Goal: Information Seeking & Learning: Learn about a topic

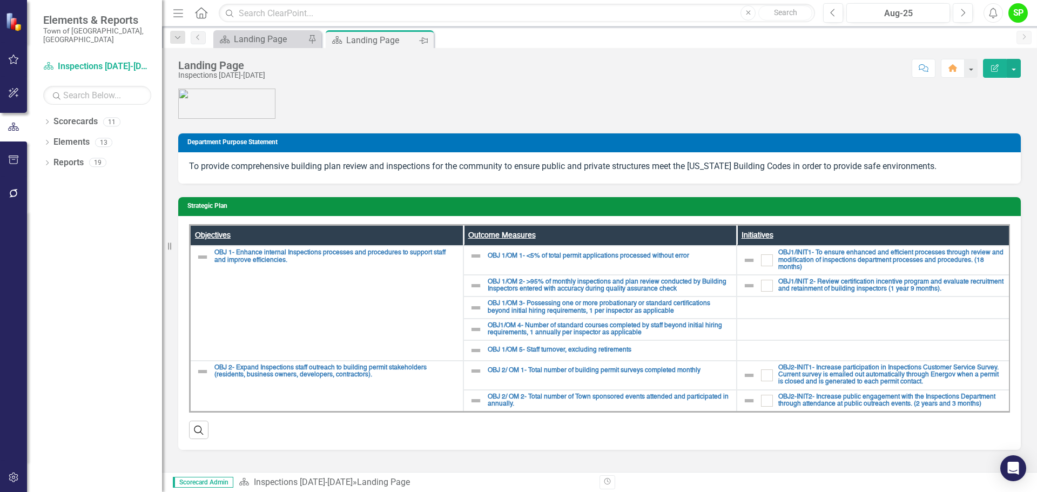
click at [424, 45] on icon "Pin" at bounding box center [423, 40] width 9 height 11
click at [423, 42] on icon "Close" at bounding box center [423, 40] width 11 height 9
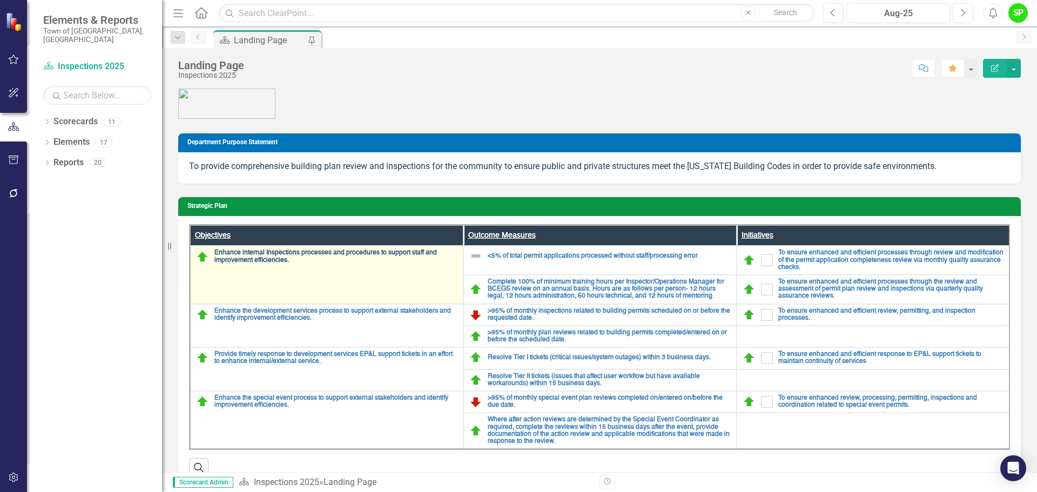
click at [308, 251] on link "Enhance internal Inspections processes and procedures to support staff and impr…" at bounding box center [335, 257] width 243 height 14
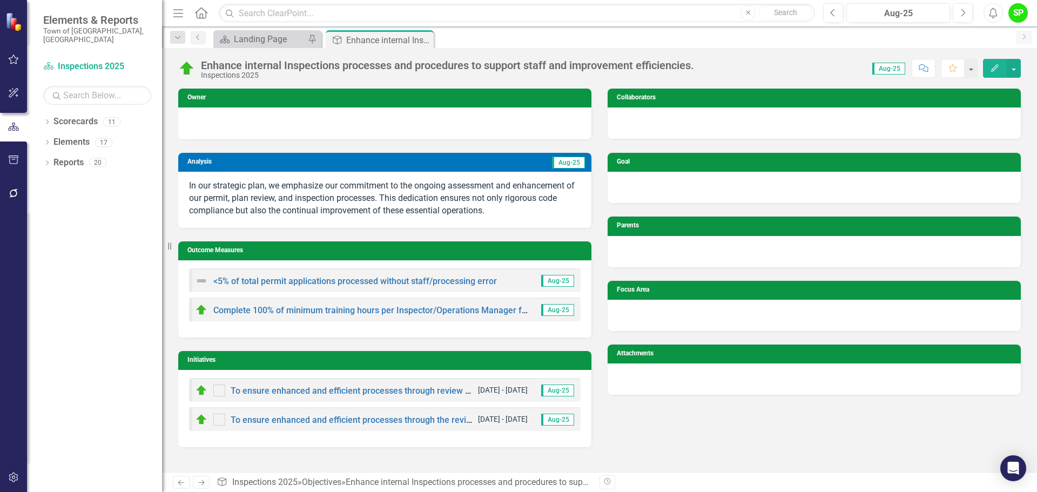
click at [494, 212] on p "In our strategic plan, we emphasize our commitment to the ongoing assessment an…" at bounding box center [385, 198] width 392 height 37
drag, startPoint x: 487, startPoint y: 211, endPoint x: 227, endPoint y: 183, distance: 261.4
click at [236, 206] on p "In our strategic plan, we emphasize our commitment to the ongoing assessment an…" at bounding box center [385, 198] width 392 height 37
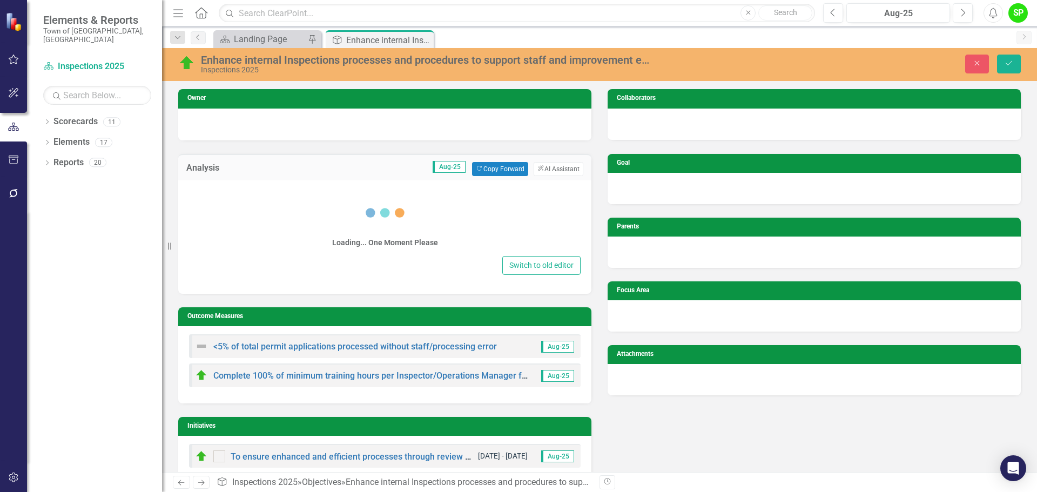
click at [224, 181] on div "Loading... One Moment Please Switch to old editor" at bounding box center [384, 236] width 413 height 113
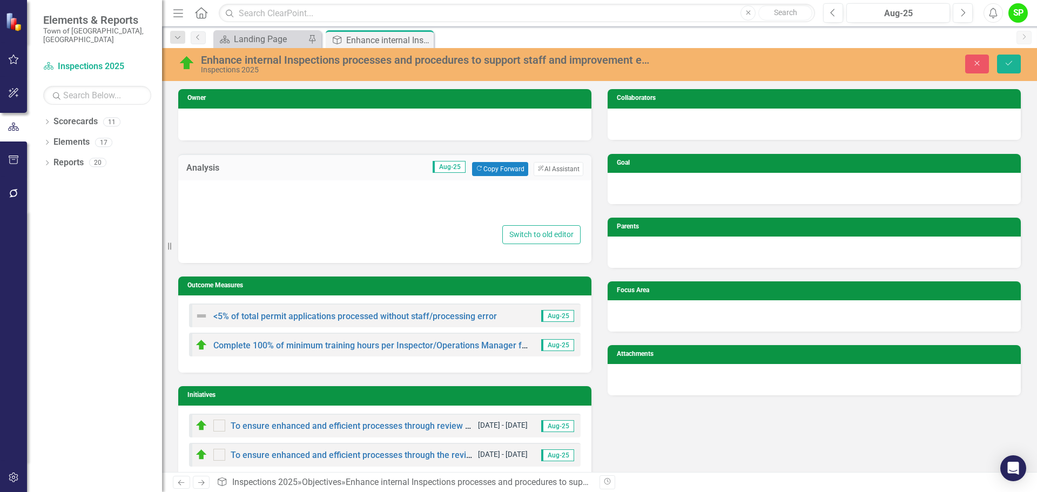
type textarea "<p>In our strategic plan, we emphasize our commitment to the ongoing assessment…"
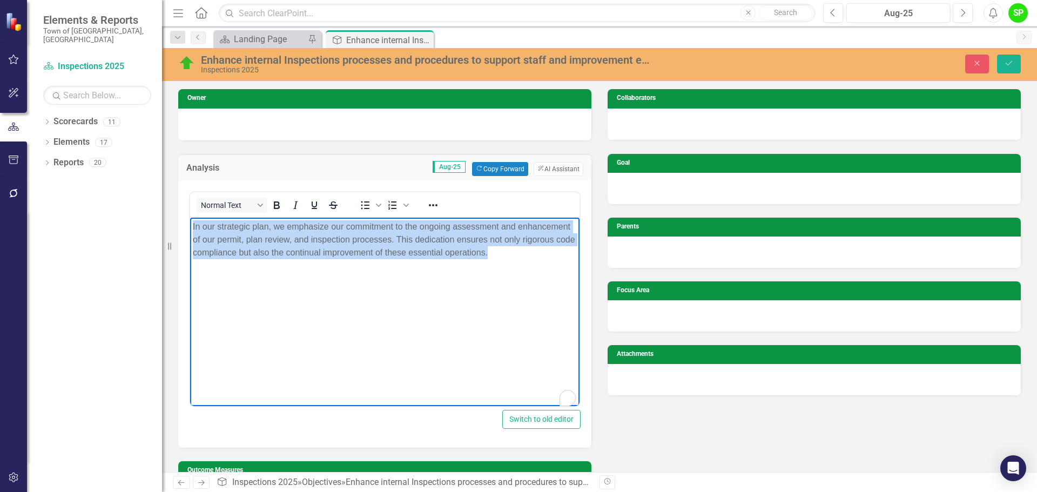
drag, startPoint x: 192, startPoint y: 224, endPoint x: 516, endPoint y: 249, distance: 325.1
click at [516, 249] on body "In our strategic plan, we emphasize our commitment to the ongoing assessment an…" at bounding box center [384, 298] width 389 height 162
copy p "In our strategic plan, we emphasize our commitment to the ongoing assessment an…"
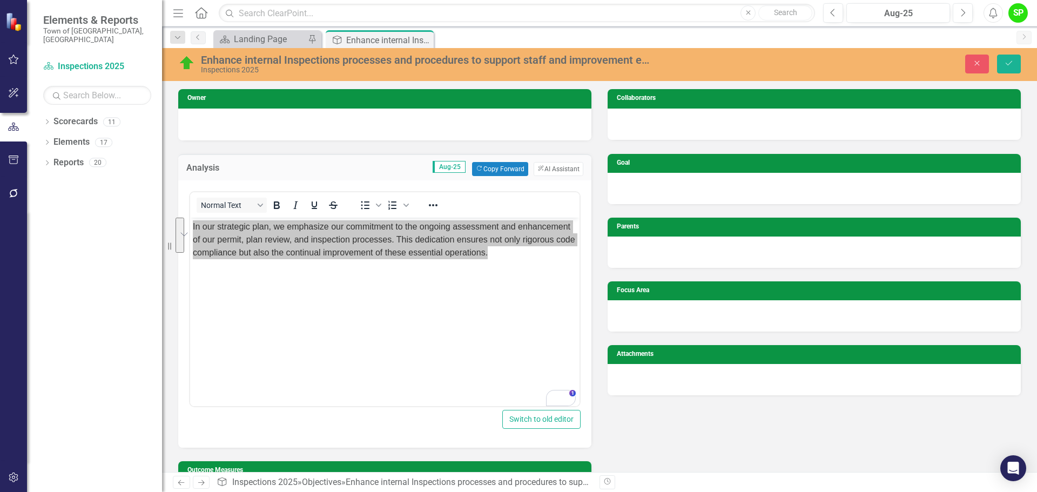
click at [829, 61] on div "Close Save" at bounding box center [855, 64] width 348 height 19
click at [829, 65] on button "Close" at bounding box center [977, 64] width 24 height 19
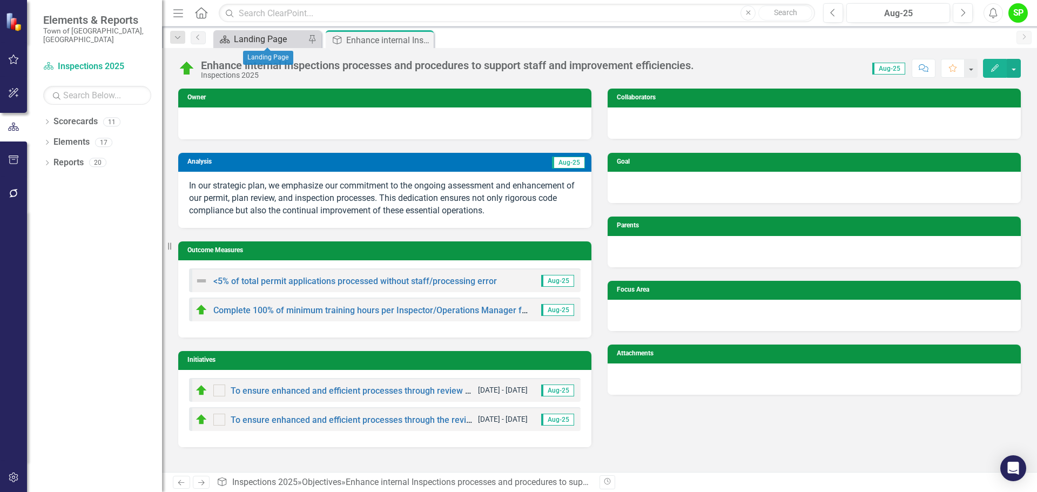
click at [265, 42] on div "Landing Page" at bounding box center [269, 39] width 71 height 14
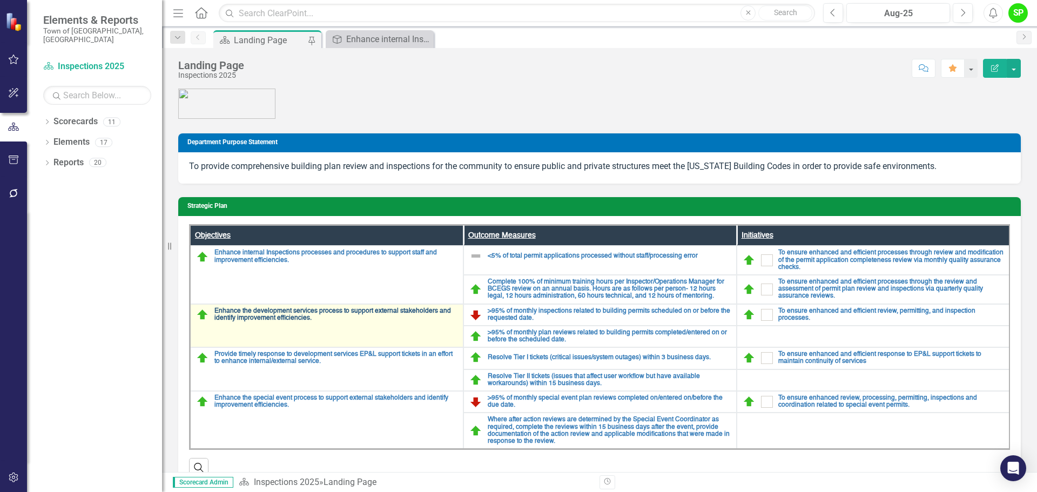
click at [270, 318] on link "Enhance the development services process to support external stakeholders and i…" at bounding box center [335, 315] width 243 height 14
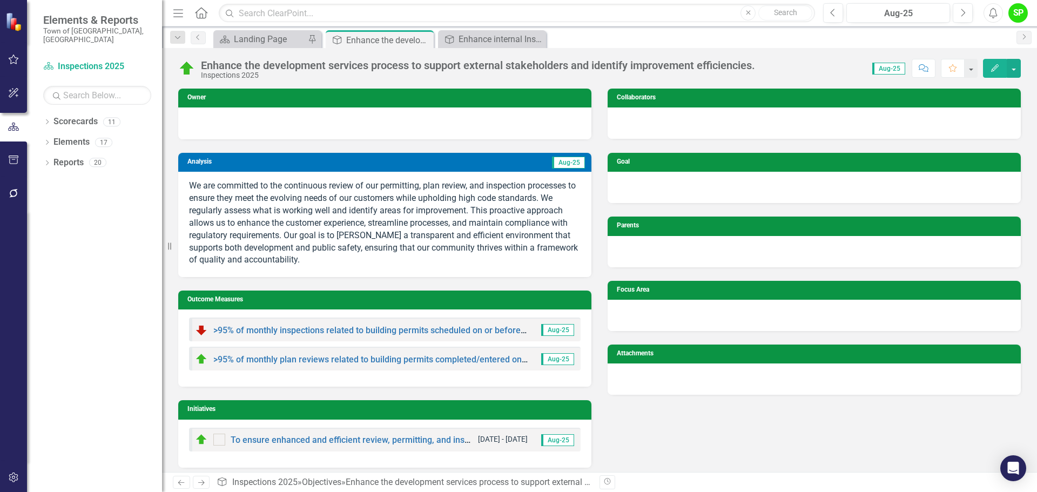
click at [265, 227] on p "We are committed to the continuous review of our permitting, plan review, and i…" at bounding box center [385, 223] width 392 height 86
drag, startPoint x: 187, startPoint y: 183, endPoint x: 292, endPoint y: 261, distance: 130.5
click at [292, 261] on div "We are committed to the continuous review of our permitting, plan review, and i…" at bounding box center [384, 224] width 413 height 105
click at [293, 261] on p "We are committed to the continuous review of our permitting, plan review, and i…" at bounding box center [385, 223] width 392 height 86
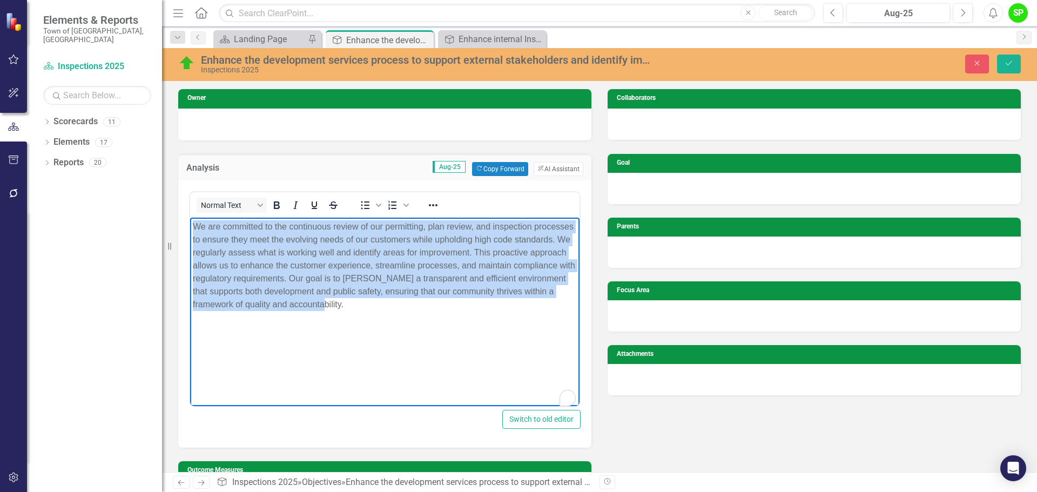
drag, startPoint x: 389, startPoint y: 301, endPoint x: 380, endPoint y: 442, distance: 141.3
click at [190, 223] on html "We are committed to the continuous review of our permitting, plan review, and i…" at bounding box center [384, 298] width 389 height 162
copy p "We are committed to the continuous review of our permitting, plan review, and i…"
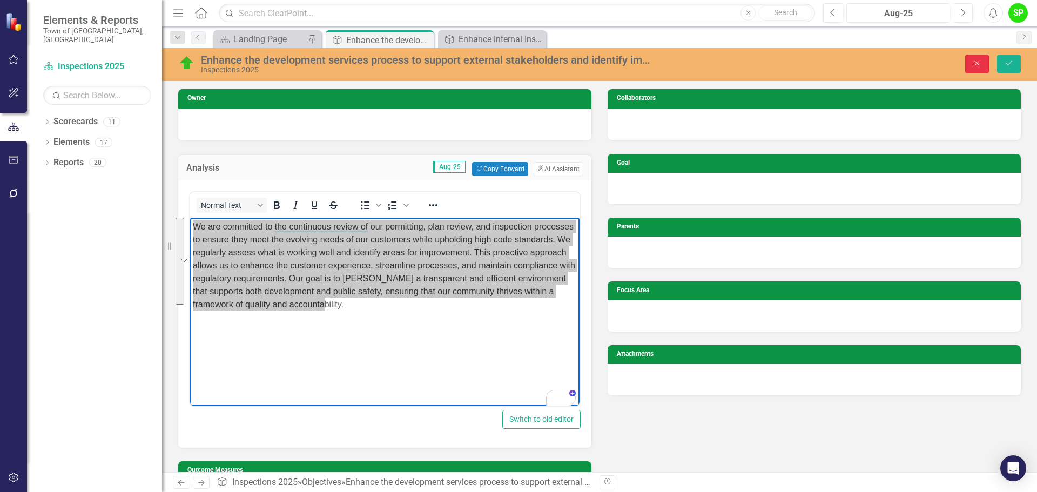
click at [829, 64] on icon "Close" at bounding box center [977, 63] width 10 height 8
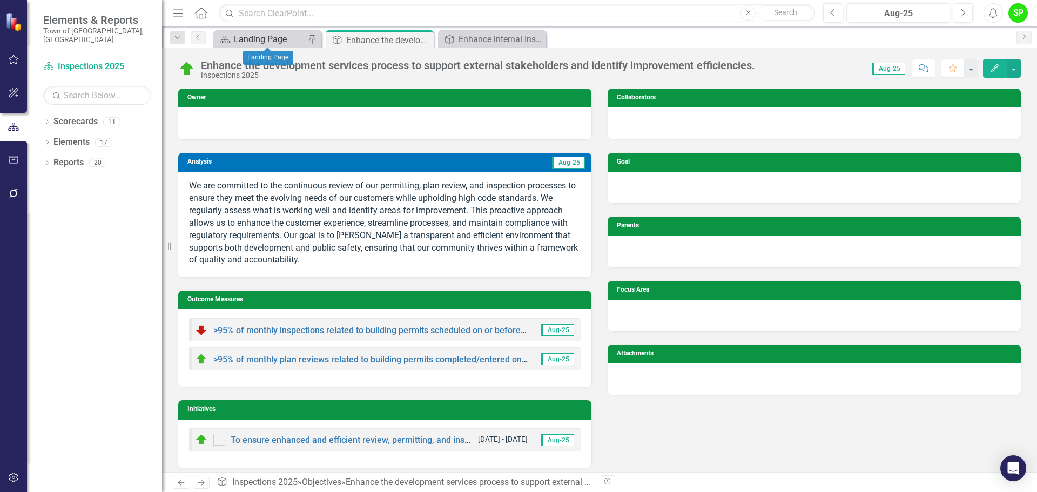
click at [278, 35] on div "Landing Page" at bounding box center [269, 39] width 71 height 14
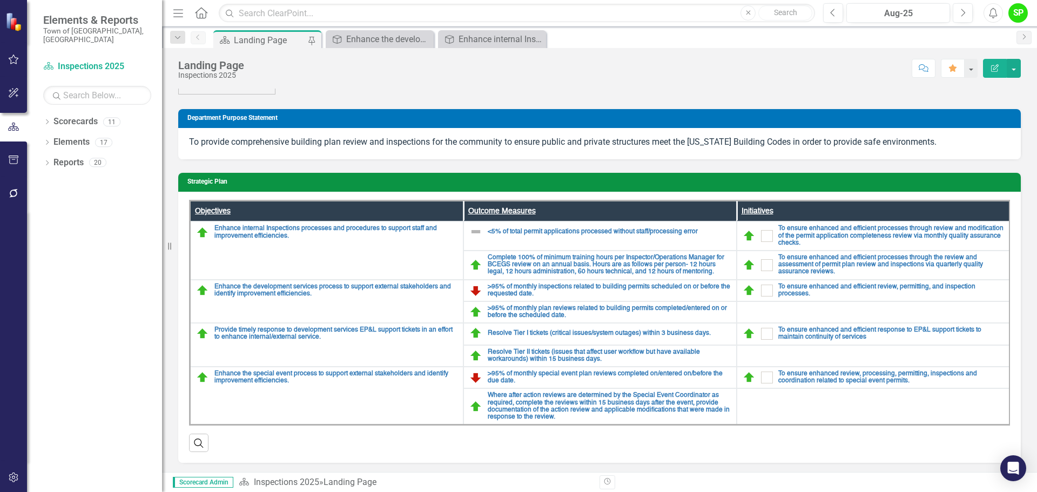
scroll to position [34, 0]
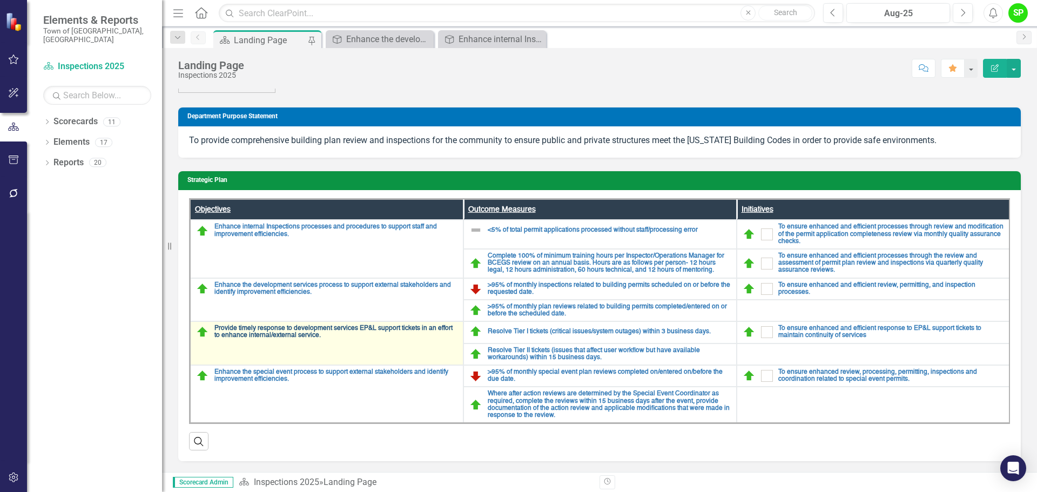
click at [252, 325] on link "Provide timely response to development services EP&L support tickets in an effo…" at bounding box center [335, 332] width 243 height 14
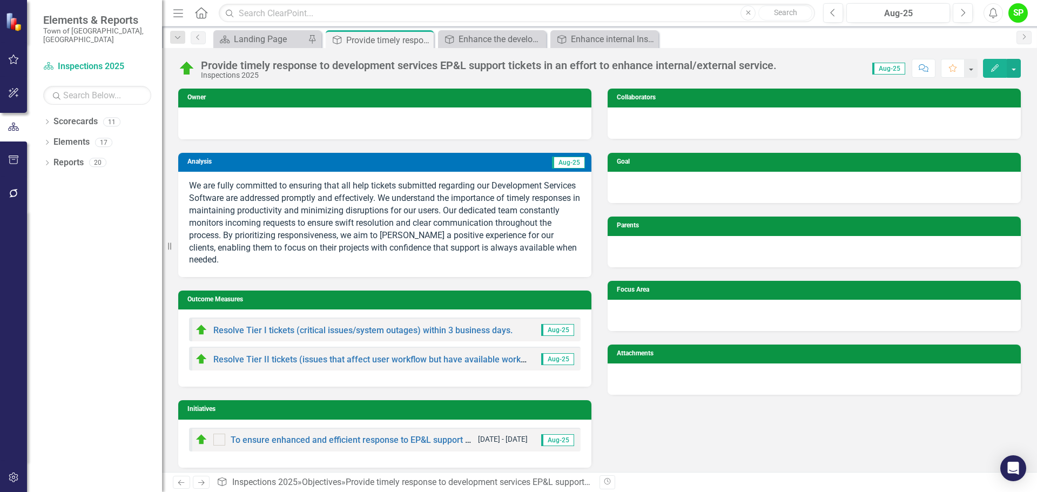
click at [268, 231] on p "We are fully committed to ensuring that all help tickets submitted regarding ou…" at bounding box center [385, 223] width 392 height 86
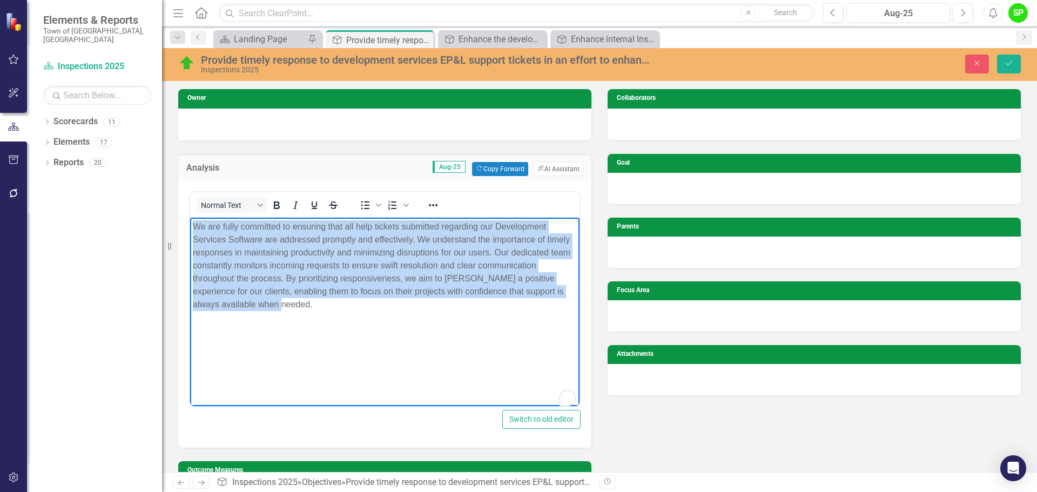
drag, startPoint x: 255, startPoint y: 300, endPoint x: 191, endPoint y: 226, distance: 97.6
click at [191, 226] on body "We are fully committed to ensuring that all help tickets submitted regarding ou…" at bounding box center [384, 298] width 389 height 162
copy p "We are fully committed to ensuring that all help tickets submitted regarding ou…"
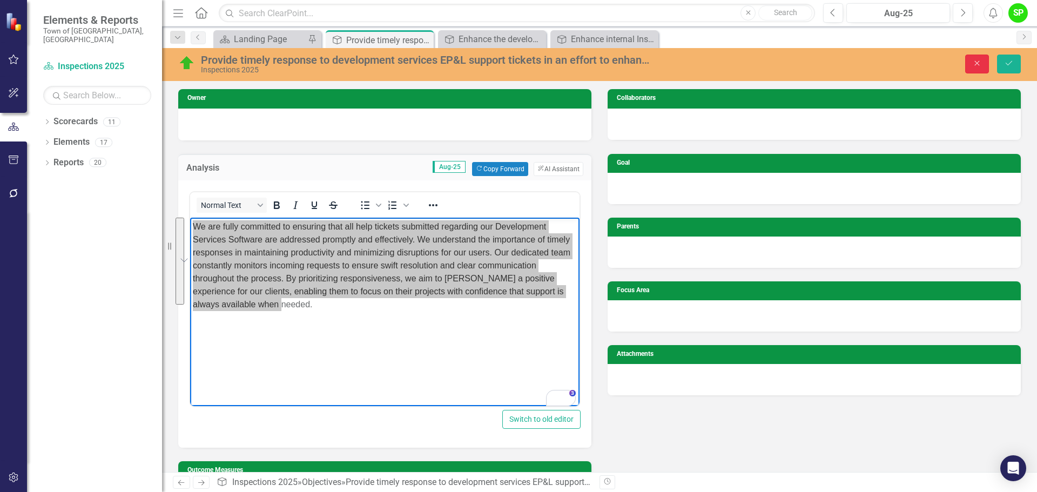
click at [829, 62] on icon "Close" at bounding box center [977, 63] width 10 height 8
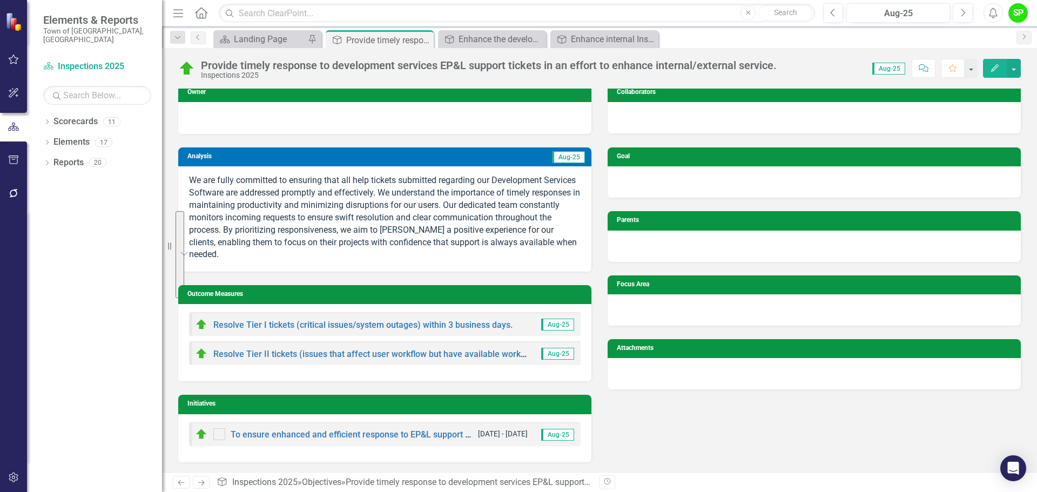
scroll to position [6, 0]
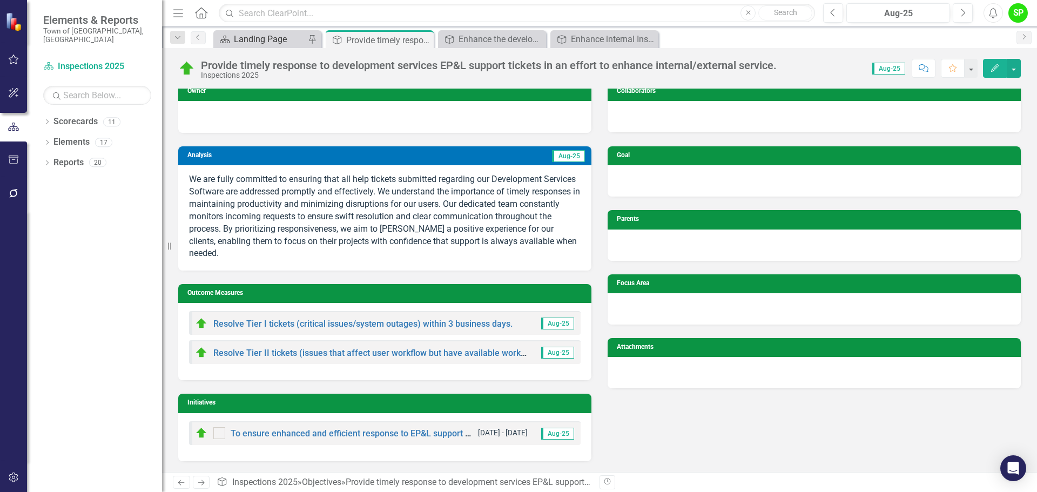
click at [267, 39] on div "Landing Page" at bounding box center [269, 39] width 71 height 14
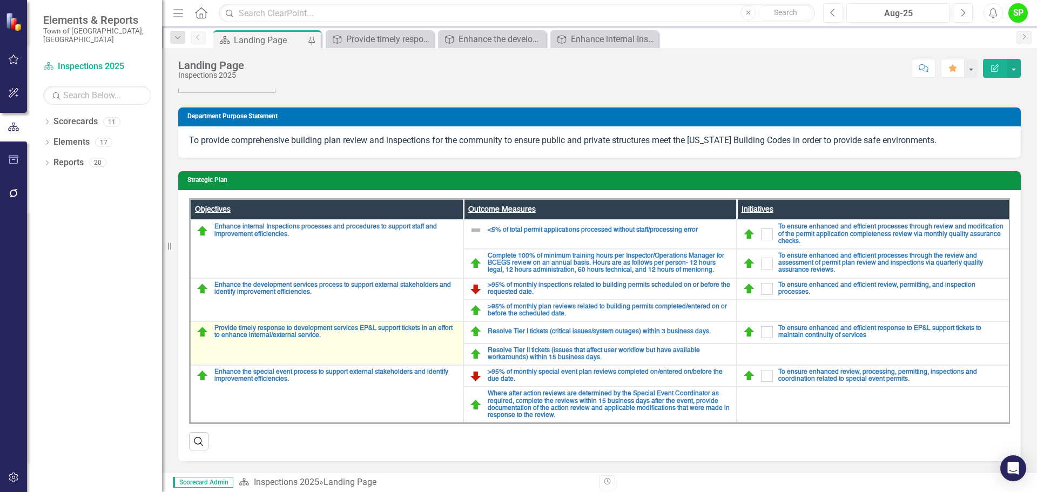
scroll to position [34, 0]
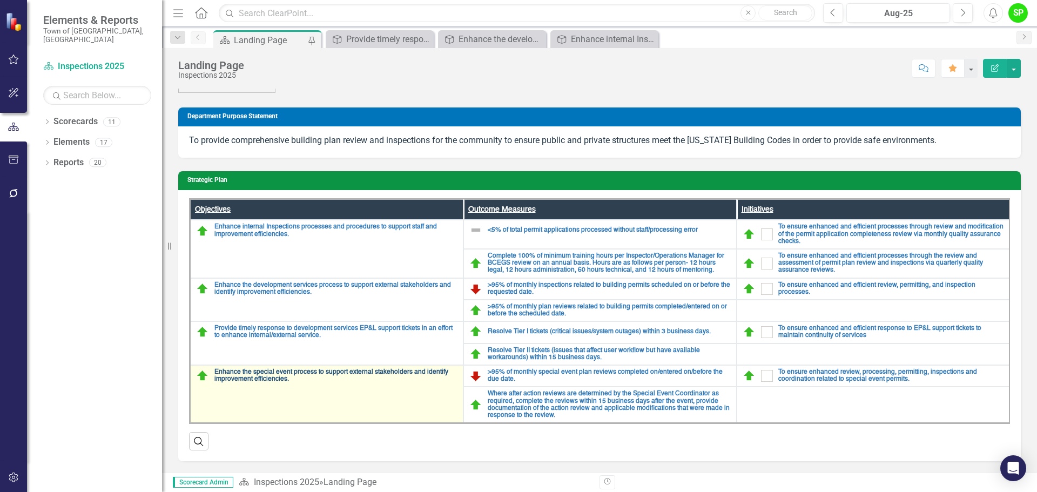
click at [274, 369] on link "Enhance the special event process to support external stakeholders and identify…" at bounding box center [335, 376] width 243 height 14
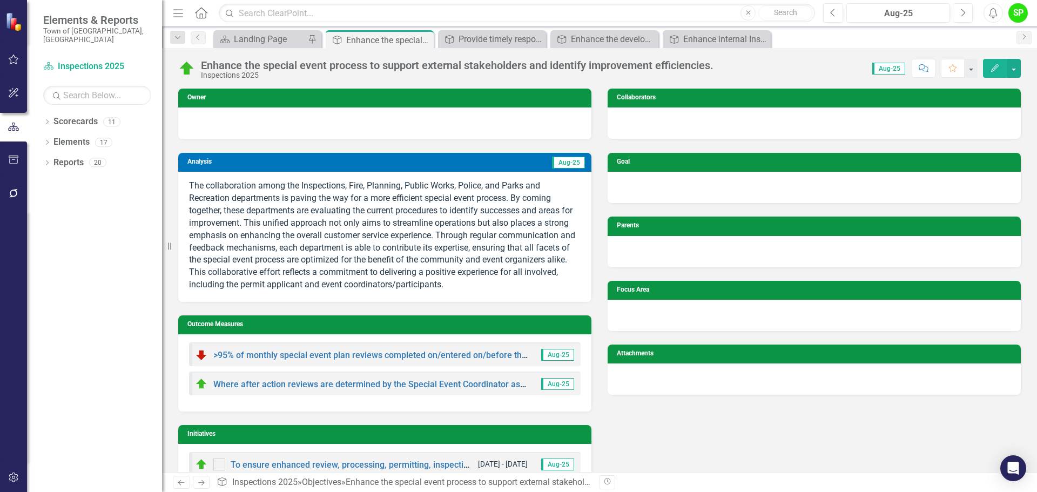
click at [323, 205] on p "The collaboration among the Inspections, Fire, Planning, Public Works, Police, …" at bounding box center [385, 235] width 392 height 111
click at [239, 194] on p "The collaboration among the Inspections, Fire, Planning, Public Works, Police, …" at bounding box center [385, 235] width 392 height 111
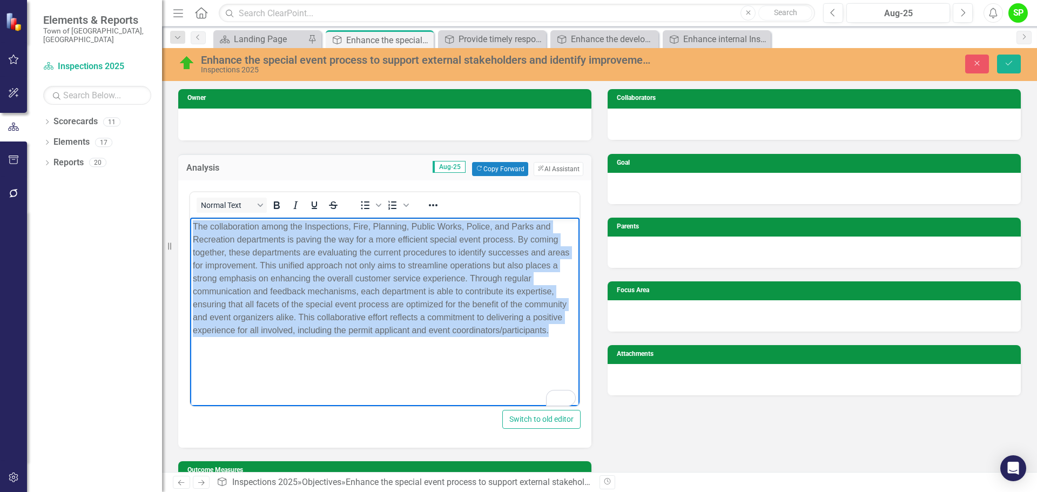
drag, startPoint x: 191, startPoint y: 229, endPoint x: 567, endPoint y: 324, distance: 388.3
click at [567, 324] on body "The collaboration among the Inspections, Fire, Planning, Public Works, Police, …" at bounding box center [384, 298] width 389 height 162
copy p "The collaboration among the Inspections, Fire, Planning, Public Works, Police, …"
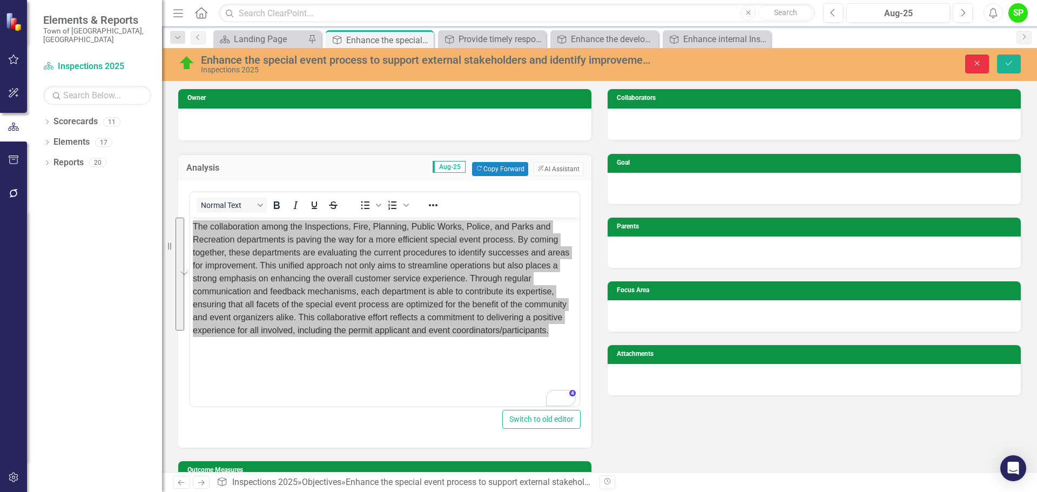
click at [829, 62] on icon "Close" at bounding box center [977, 63] width 10 height 8
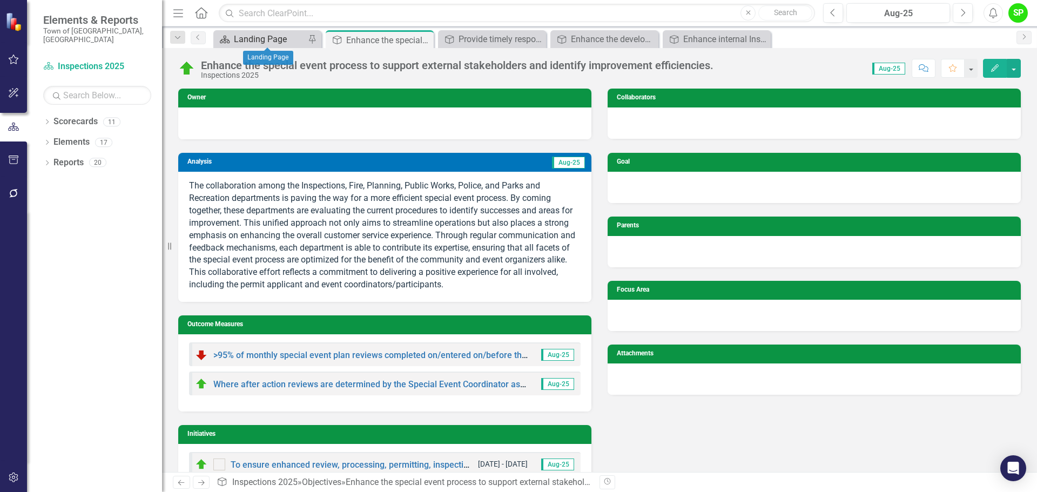
click at [271, 39] on div "Landing Page" at bounding box center [269, 39] width 71 height 14
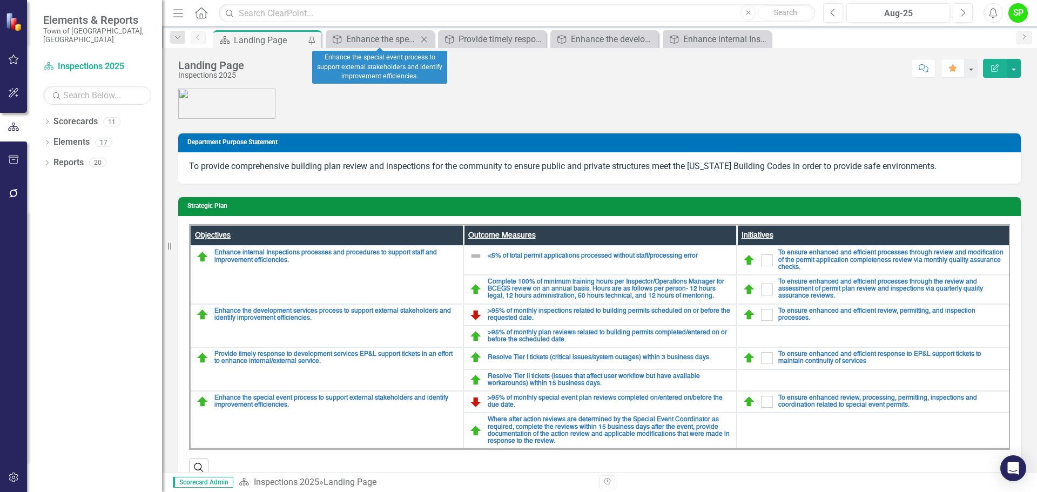
click at [425, 38] on icon "Close" at bounding box center [424, 39] width 11 height 9
click at [0, 0] on icon "Close" at bounding box center [0, 0] width 0 height 0
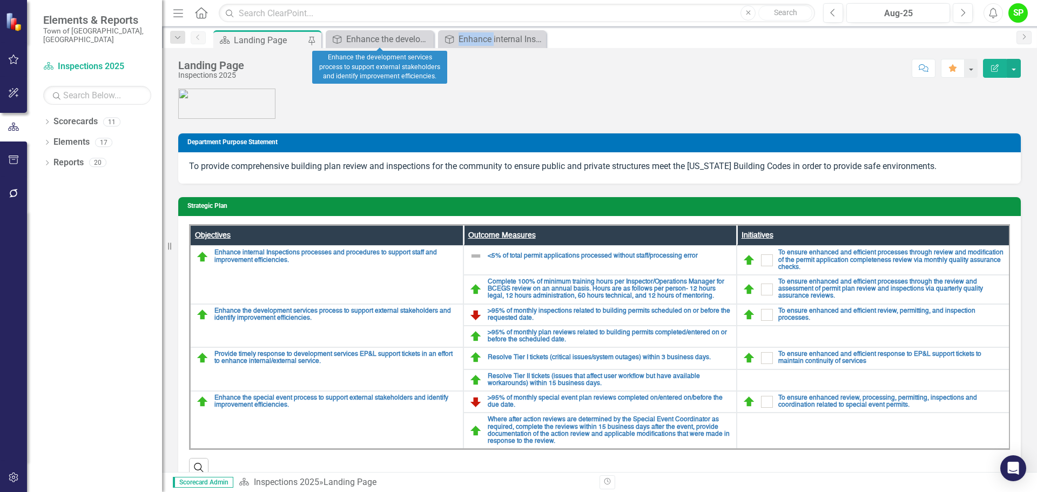
click at [0, 0] on icon "Close" at bounding box center [0, 0] width 0 height 0
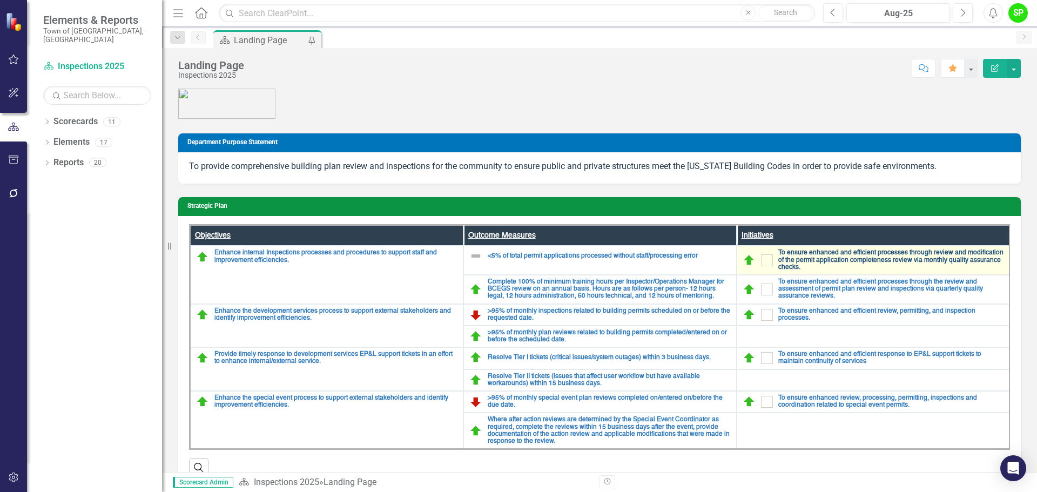
click at [816, 253] on link "To ensure enhanced and efficient processes through review and modification of t…" at bounding box center [891, 261] width 226 height 22
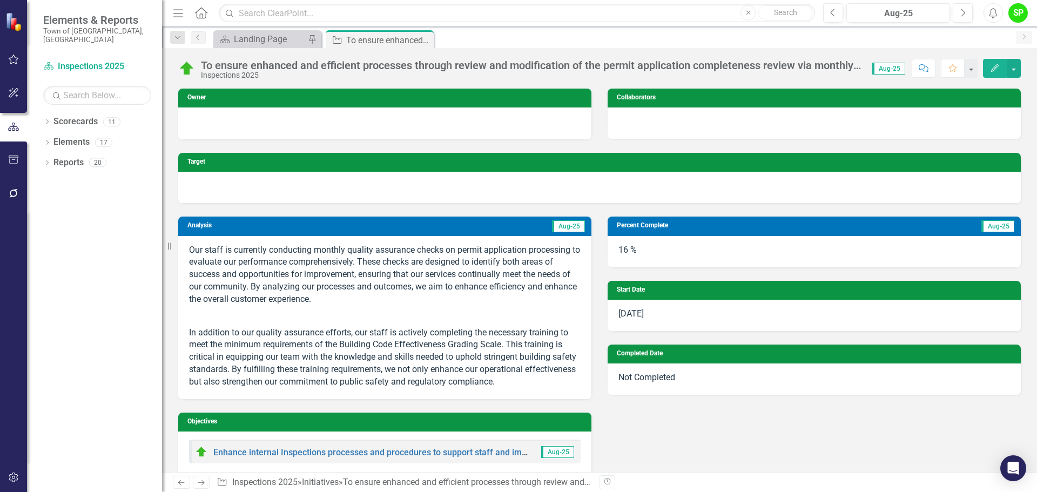
click at [435, 346] on p "In addition to our quality assurance efforts, our staff is actively completing …" at bounding box center [385, 357] width 392 height 64
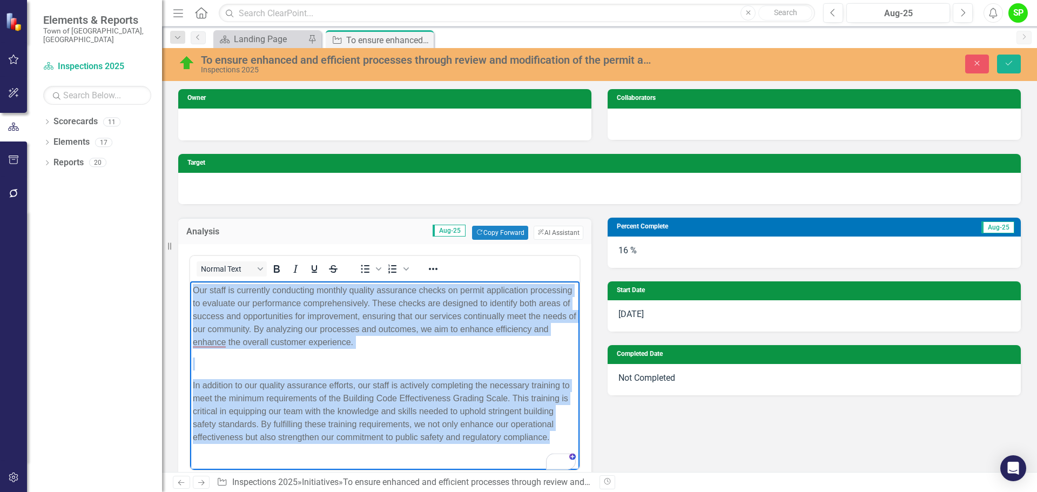
drag, startPoint x: 564, startPoint y: 439, endPoint x: 190, endPoint y: 281, distance: 406.0
click at [190, 281] on body "Our staff is currently conducting monthly quality assurance checks on permit ap…" at bounding box center [384, 368] width 389 height 174
copy body "Our staff is currently conducting monthly quality assurance checks on permit ap…"
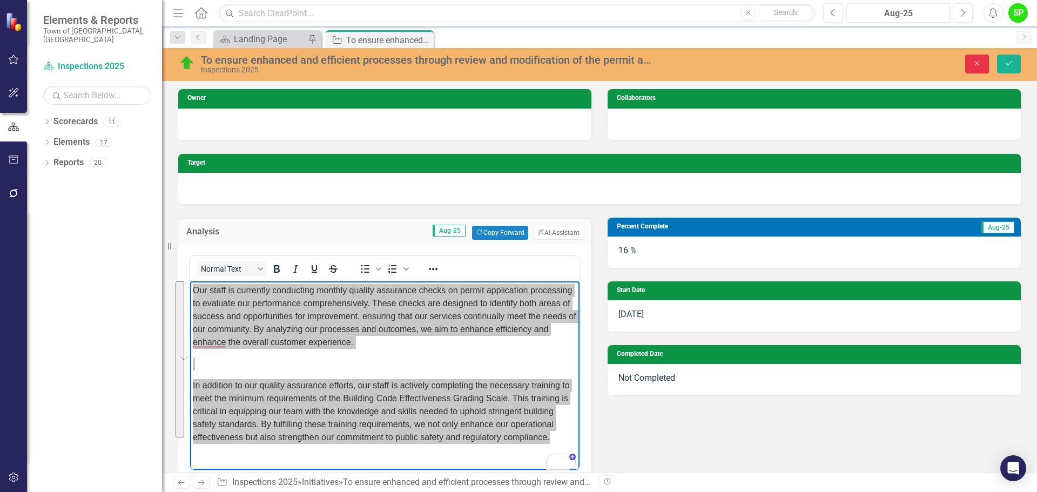
click at [829, 58] on button "Close" at bounding box center [977, 64] width 24 height 19
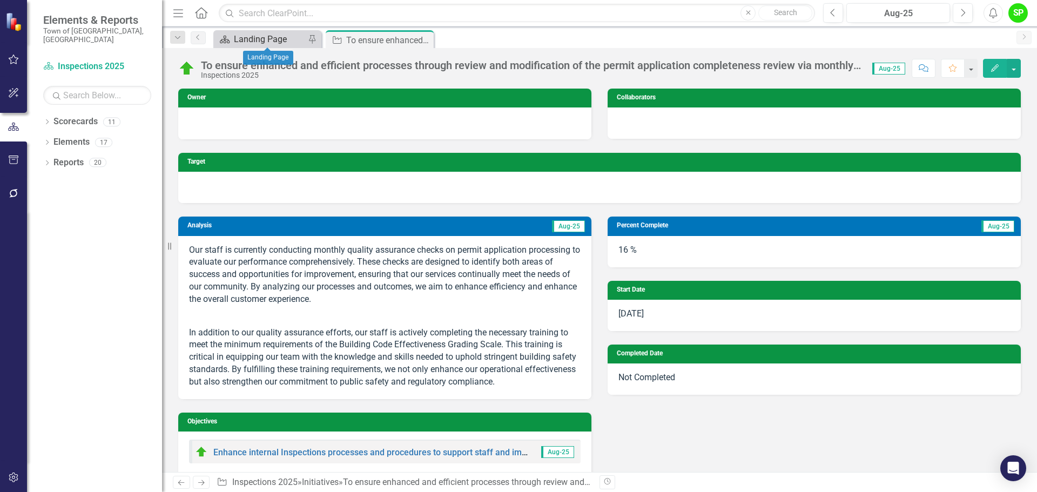
click at [241, 35] on div "Landing Page" at bounding box center [269, 39] width 71 height 14
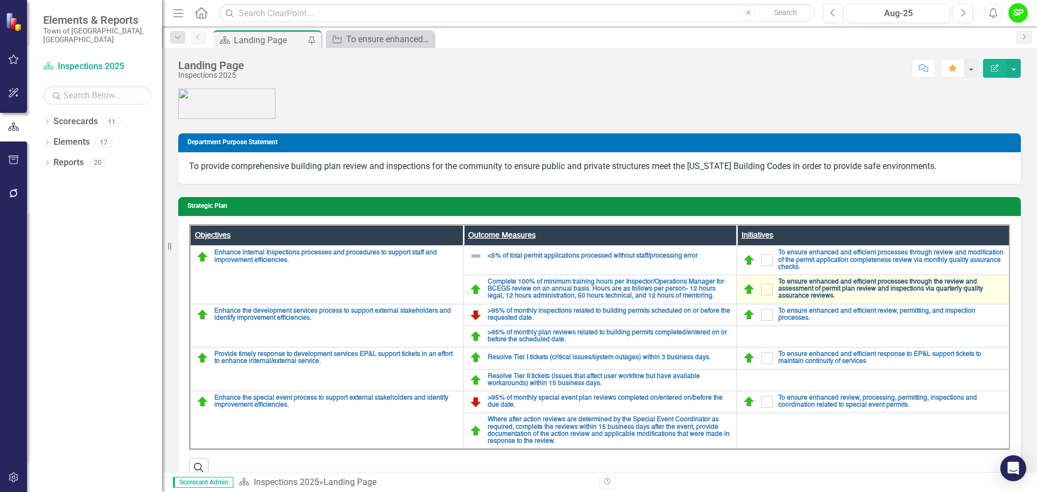
click at [824, 287] on link "To ensure enhanced and efficient processes through the review and assessment of…" at bounding box center [891, 290] width 226 height 22
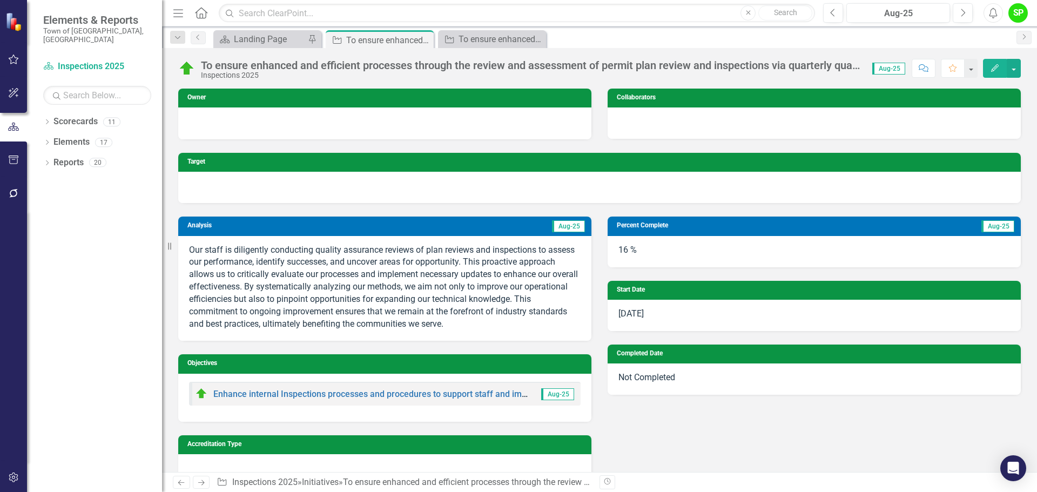
click at [462, 317] on p "Our staff is diligently conducting quality assurance reviews of plan reviews an…" at bounding box center [385, 287] width 392 height 86
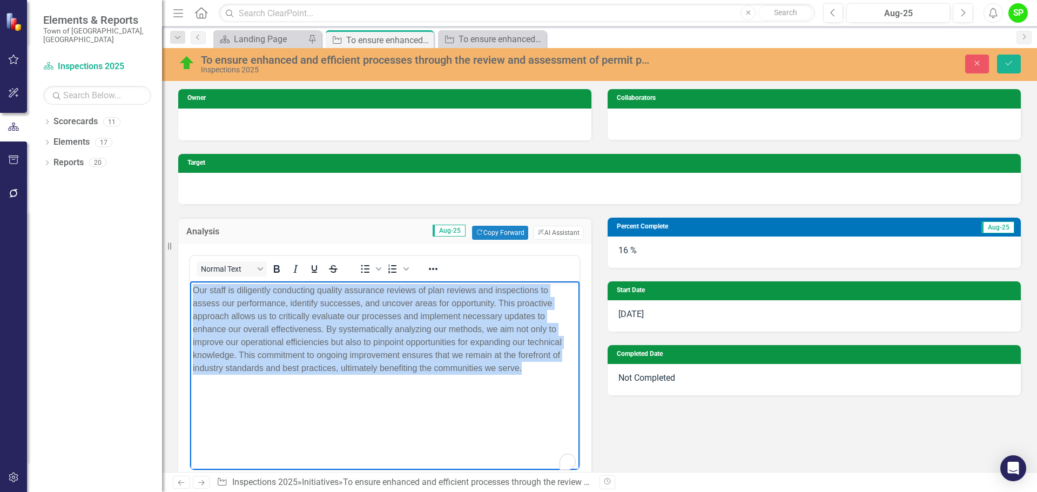
drag, startPoint x: 530, startPoint y: 368, endPoint x: 185, endPoint y: 292, distance: 353.5
click at [190, 292] on html "Our staff is diligently conducting quality assurance reviews of plan reviews an…" at bounding box center [384, 362] width 389 height 162
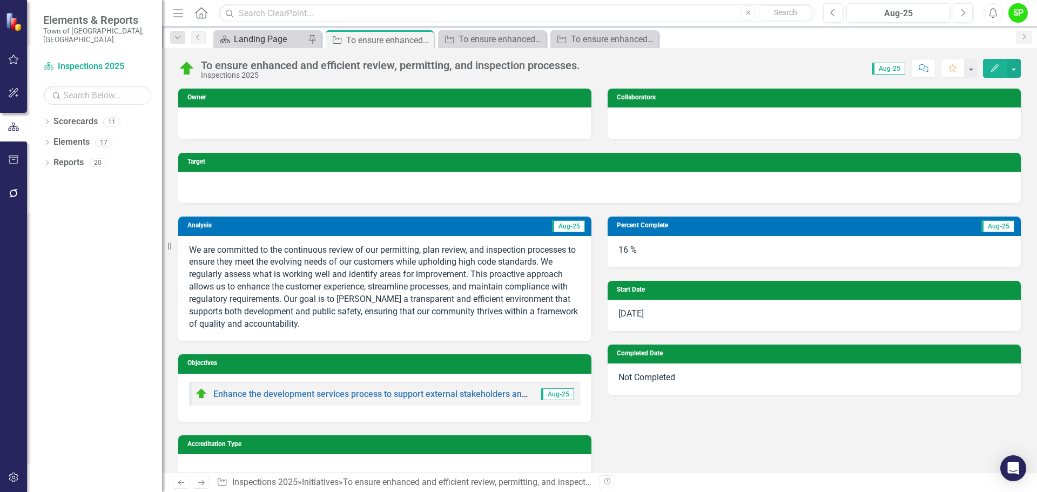
click at [256, 36] on div "Landing Page" at bounding box center [269, 39] width 71 height 14
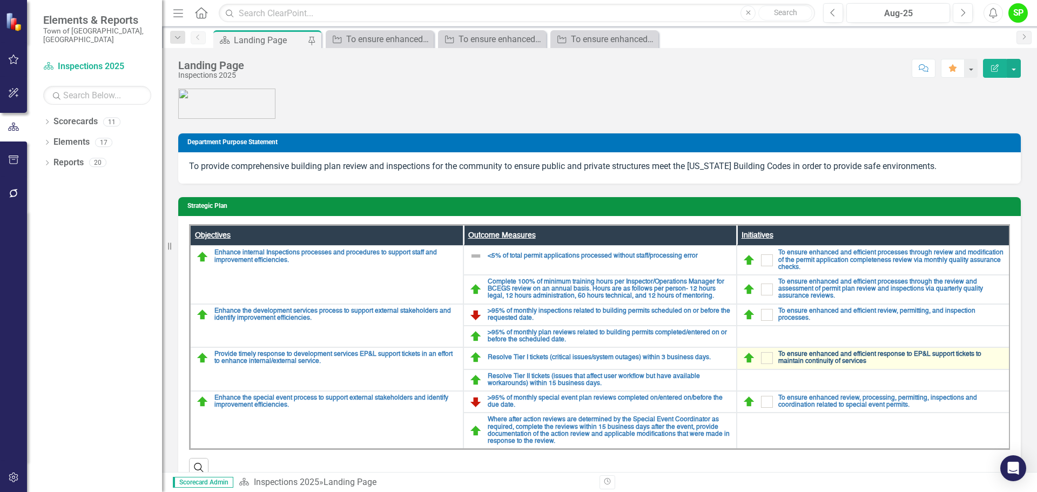
click at [828, 360] on link "To ensure enhanced and efficient response to EP&L support tickets to maintain c…" at bounding box center [891, 358] width 226 height 14
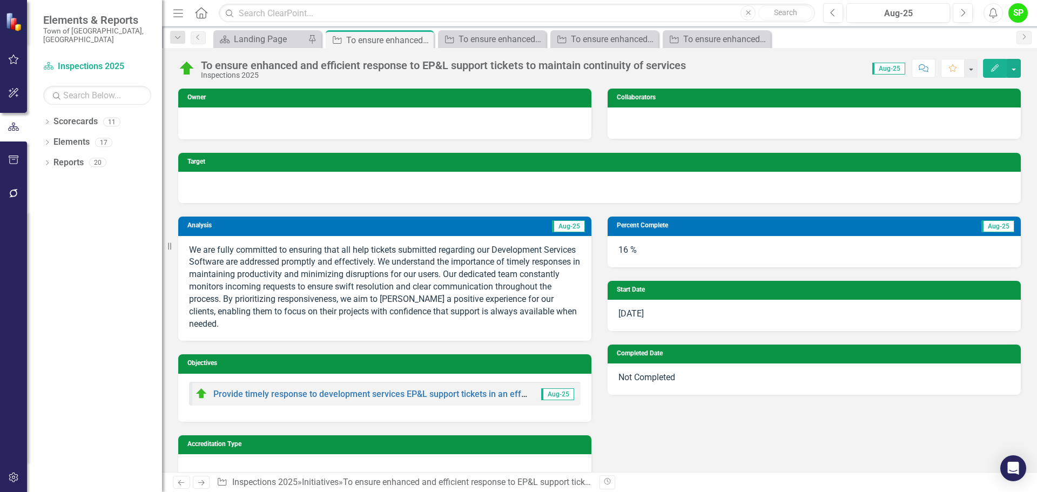
click at [235, 301] on p "We are fully committed to ensuring that all help tickets submitted regarding ou…" at bounding box center [385, 287] width 392 height 86
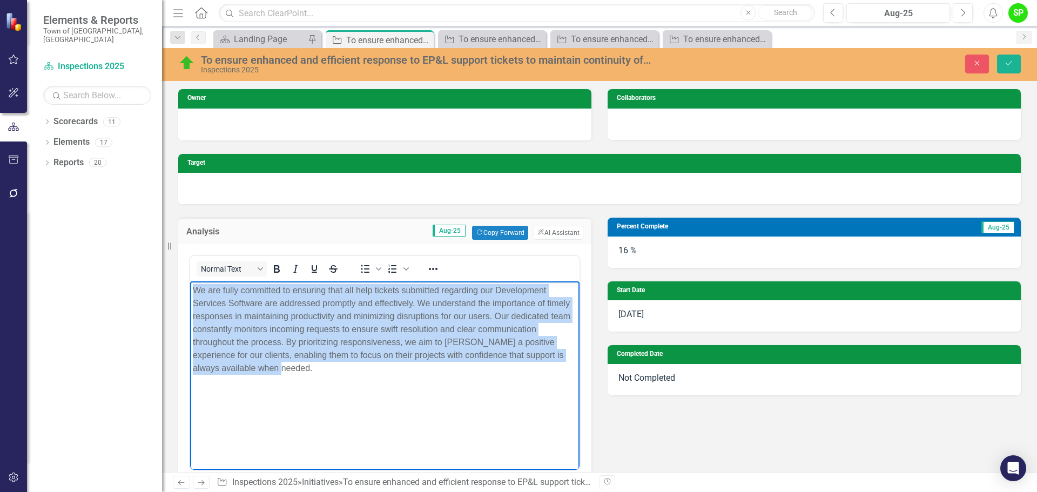
drag, startPoint x: 253, startPoint y: 372, endPoint x: 186, endPoint y: 284, distance: 110.5
click at [190, 284] on html "We are fully committed to ensuring that all help tickets submitted regarding ou…" at bounding box center [384, 362] width 389 height 162
copy p "We are fully committed to ensuring that all help tickets submitted regarding ou…"
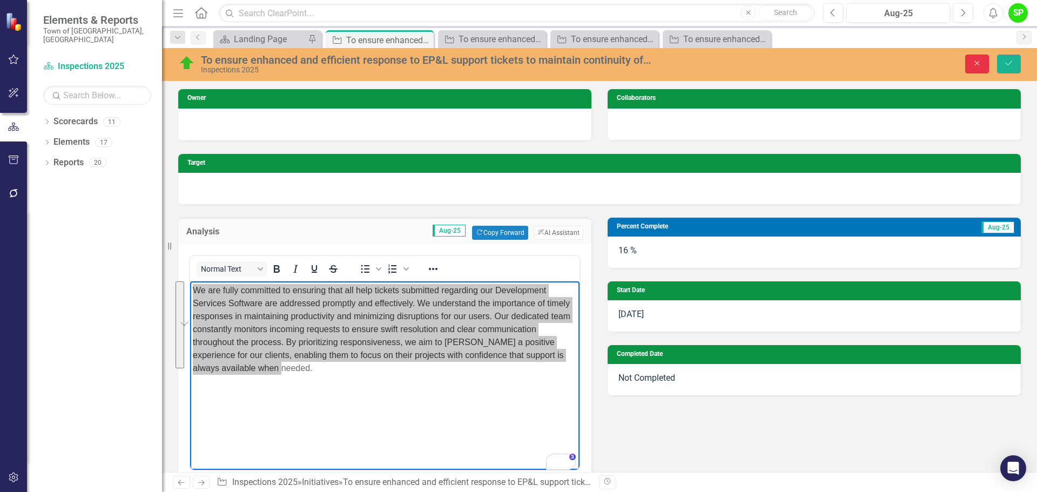
click at [977, 56] on button "Close" at bounding box center [977, 64] width 24 height 19
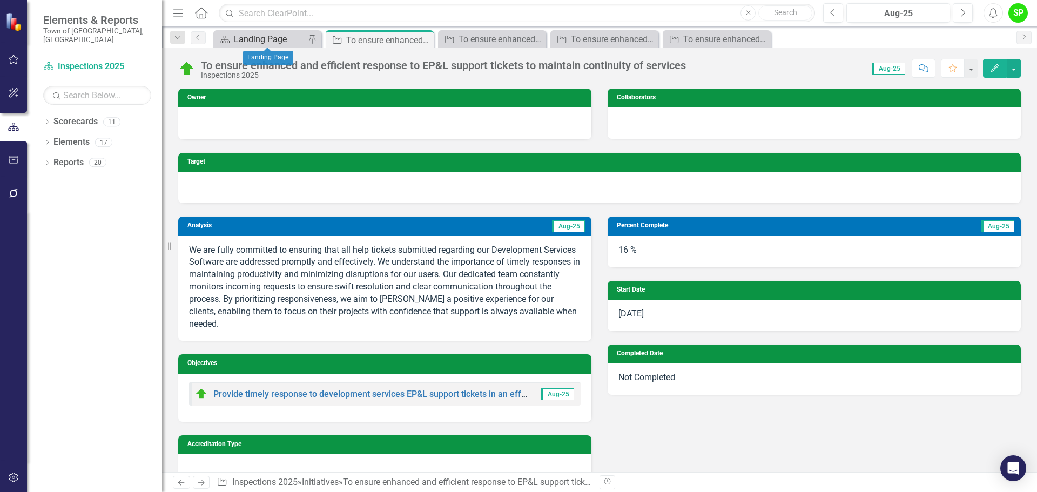
click at [280, 36] on div "Landing Page" at bounding box center [269, 39] width 71 height 14
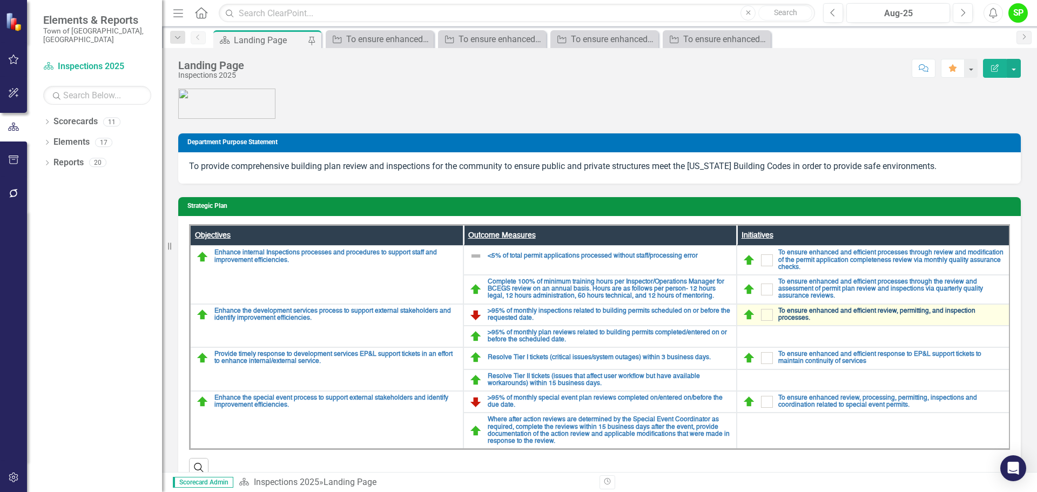
click at [862, 309] on link "To ensure enhanced and efficient review, permitting, and inspection processes." at bounding box center [891, 315] width 226 height 14
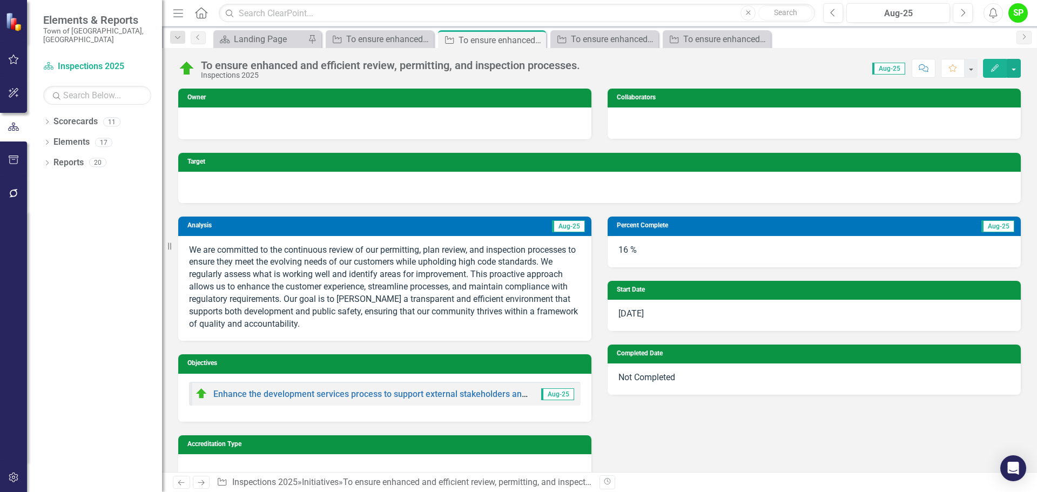
click at [297, 321] on p "We are committed to the continuous review of our permitting, plan review, and i…" at bounding box center [385, 287] width 392 height 86
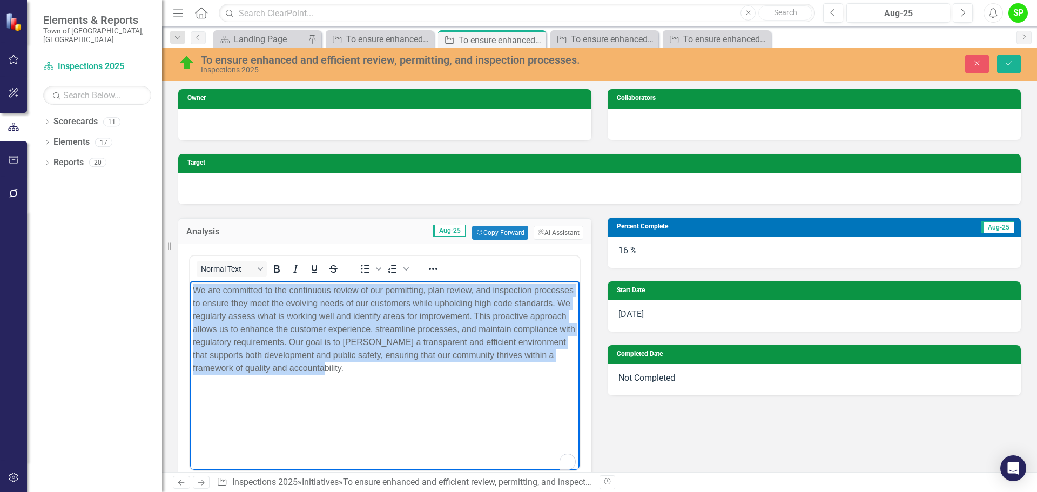
drag, startPoint x: 391, startPoint y: 373, endPoint x: 183, endPoint y: 286, distance: 225.2
click at [190, 286] on html "We are committed to the continuous review of our permitting, plan review, and i…" at bounding box center [384, 362] width 389 height 162
copy p "We are committed to the continuous review of our permitting, plan review, and i…"
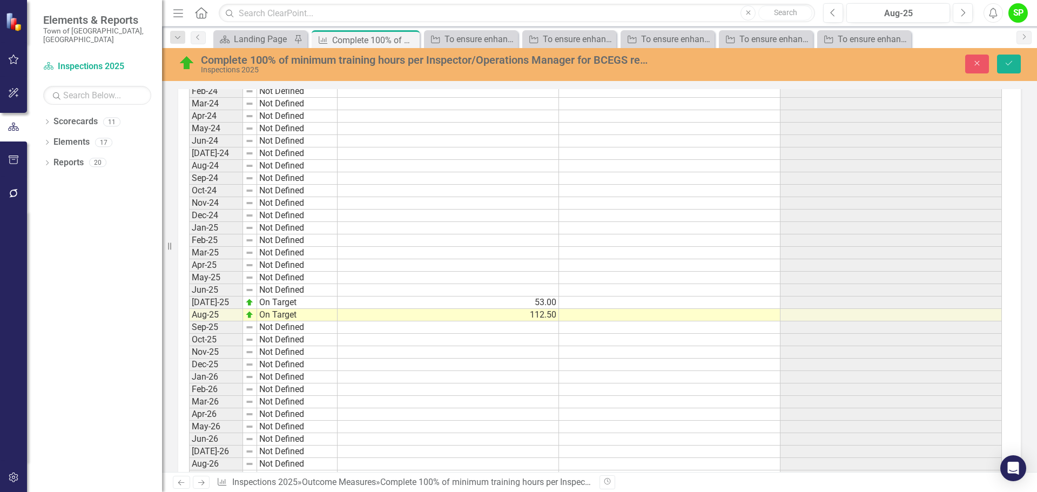
scroll to position [972, 0]
click at [411, 41] on icon "Close" at bounding box center [409, 40] width 11 height 9
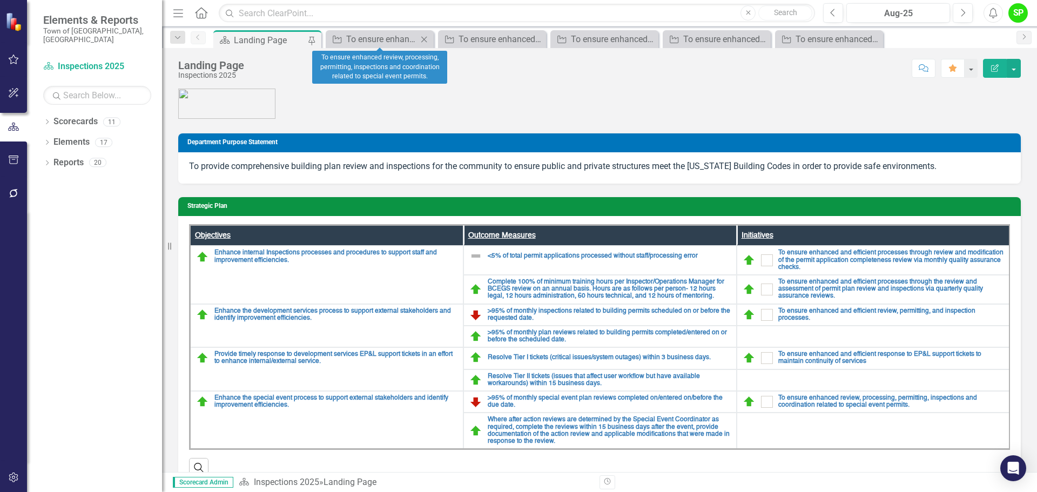
click at [428, 38] on icon "Close" at bounding box center [424, 39] width 11 height 9
click at [426, 38] on icon "Close" at bounding box center [424, 39] width 11 height 9
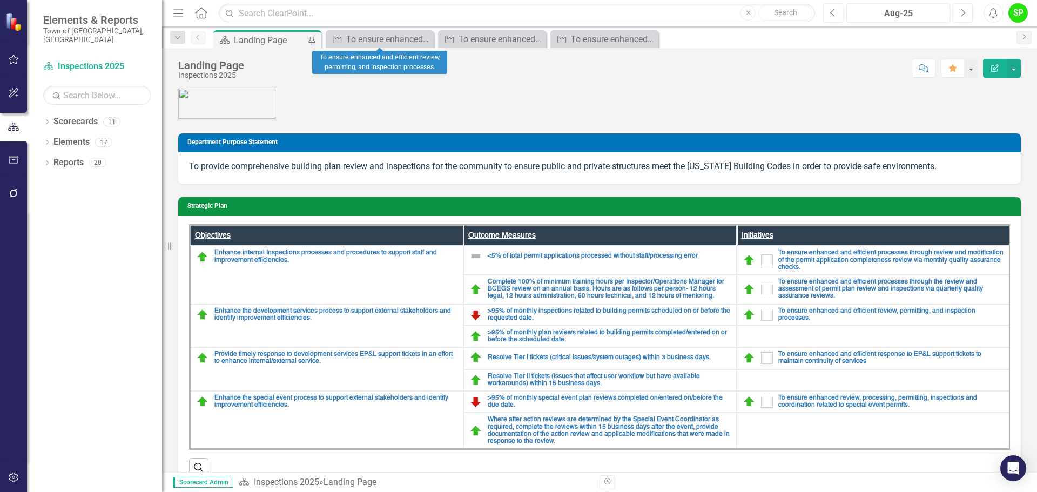
click at [0, 0] on icon "Close" at bounding box center [0, 0] width 0 height 0
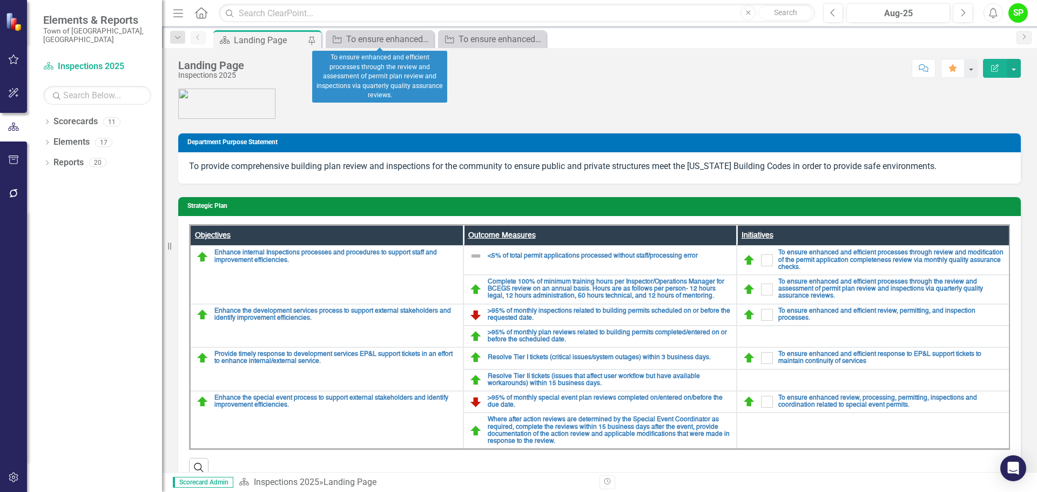
click at [0, 0] on icon "Close" at bounding box center [0, 0] width 0 height 0
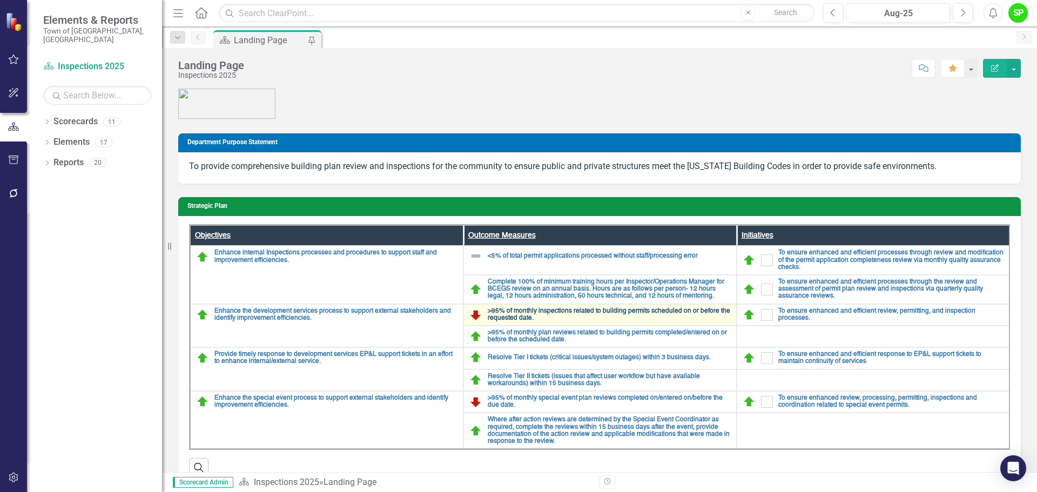
click at [535, 312] on link ">95% of monthly inspections related to building permits scheduled on or before …" at bounding box center [609, 315] width 243 height 14
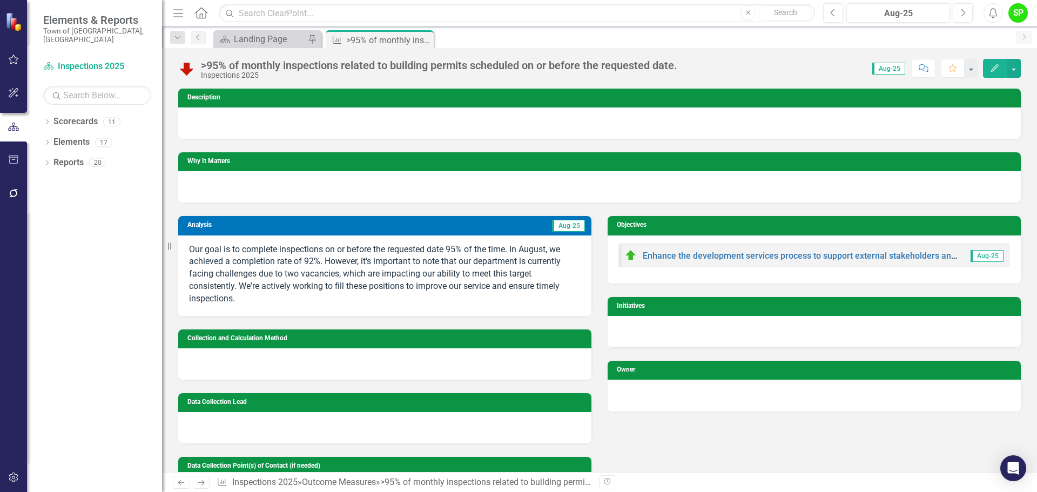
click at [273, 285] on p "Our goal is to complete inspections on or before the requested date 95% of the …" at bounding box center [385, 275] width 392 height 62
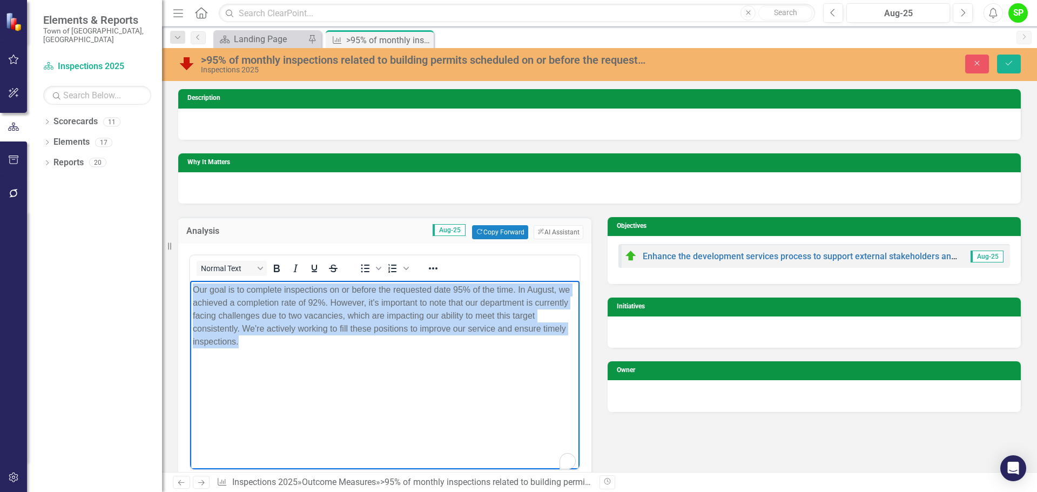
drag, startPoint x: 258, startPoint y: 345, endPoint x: 193, endPoint y: 290, distance: 84.7
click at [193, 290] on p "Our goal is to complete inspections on or before the requested date 95% of the …" at bounding box center [385, 315] width 384 height 65
